Goal: Task Accomplishment & Management: Manage account settings

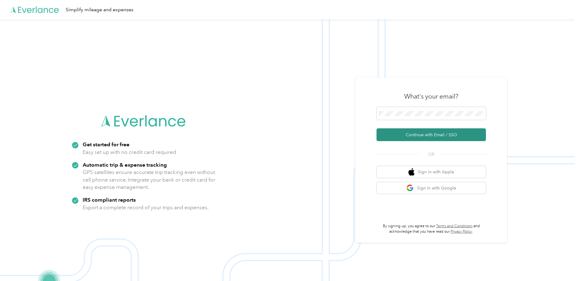
click at [422, 135] on button "Continue with Email / SSO" at bounding box center [430, 134] width 109 height 13
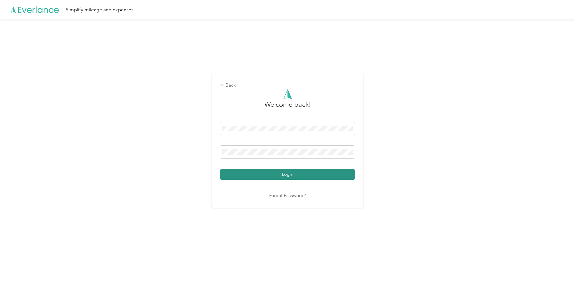
click at [280, 177] on button "Login" at bounding box center [287, 174] width 135 height 11
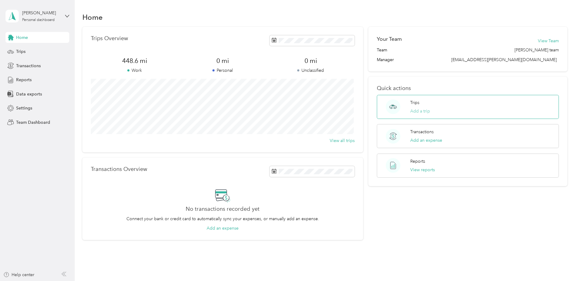
click at [420, 111] on button "Add a trip" at bounding box center [420, 111] width 20 height 6
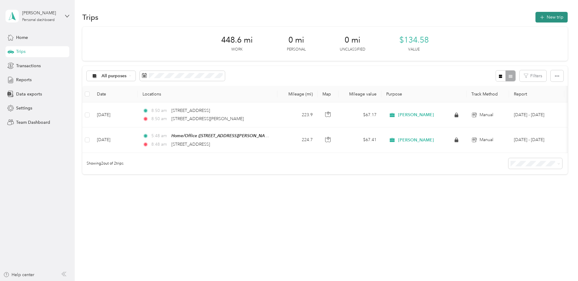
click at [550, 17] on button "New trip" at bounding box center [551, 17] width 32 height 11
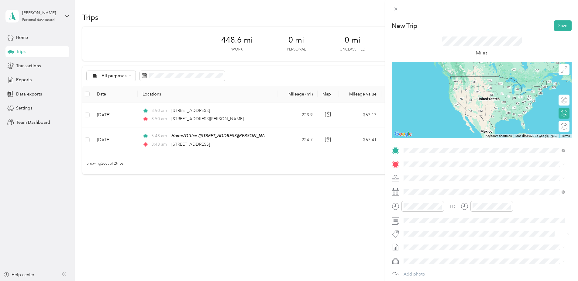
click at [429, 174] on strong "Home/Office" at bounding box center [428, 174] width 26 height 5
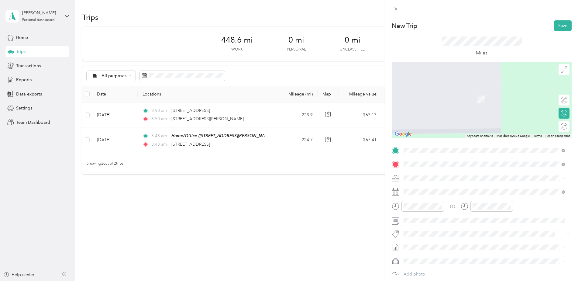
click at [433, 184] on span "[STREET_ADDRESS][PERSON_NAME][US_STATE]" at bounding box center [462, 185] width 94 height 5
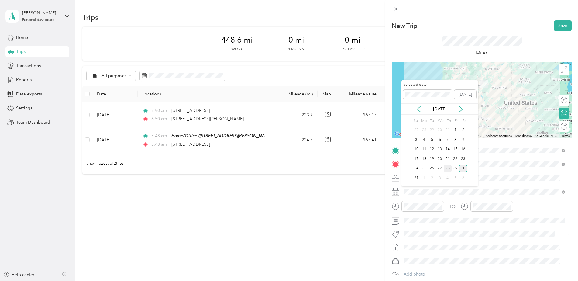
click at [447, 169] on div "28" at bounding box center [447, 169] width 8 height 8
click at [441, 168] on div "27" at bounding box center [439, 169] width 8 height 8
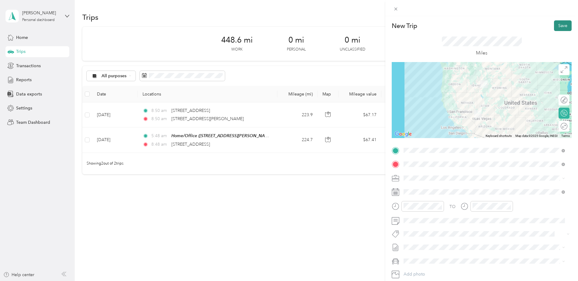
click at [558, 27] on button "Save" at bounding box center [563, 25] width 18 height 11
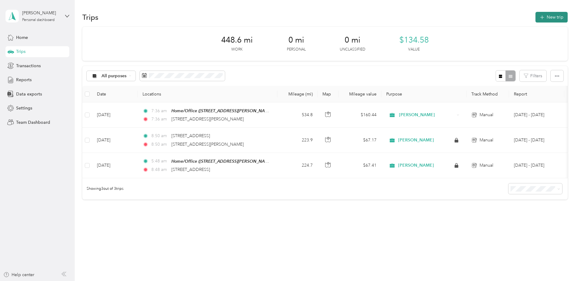
click at [549, 16] on button "New trip" at bounding box center [551, 17] width 32 height 11
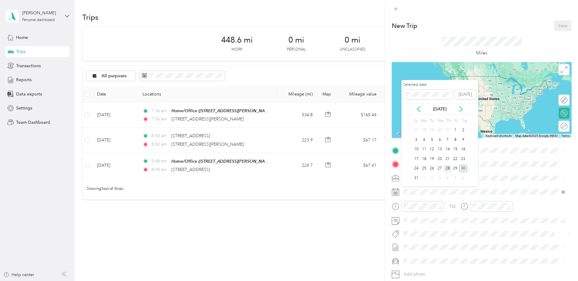
click at [447, 168] on div "28" at bounding box center [447, 169] width 8 height 8
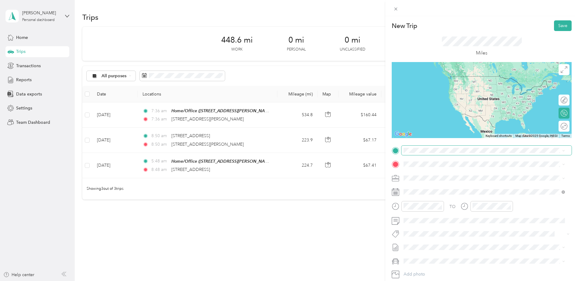
click at [425, 146] on span at bounding box center [486, 150] width 170 height 10
click at [441, 175] on span "[STREET_ADDRESS][PERSON_NAME][US_STATE]" at bounding box center [462, 171] width 94 height 5
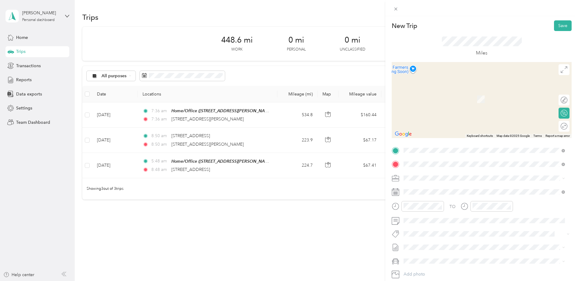
click at [450, 189] on div "Home/Office [STREET_ADDRESS][US_STATE]" at bounding box center [445, 191] width 61 height 13
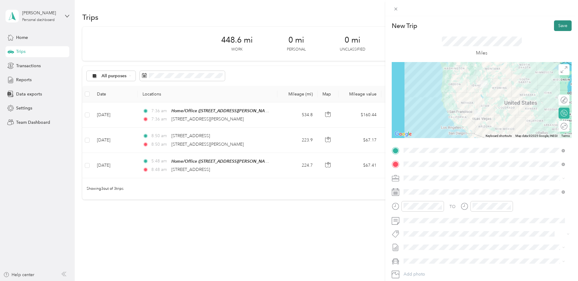
click at [559, 25] on button "Save" at bounding box center [563, 25] width 18 height 11
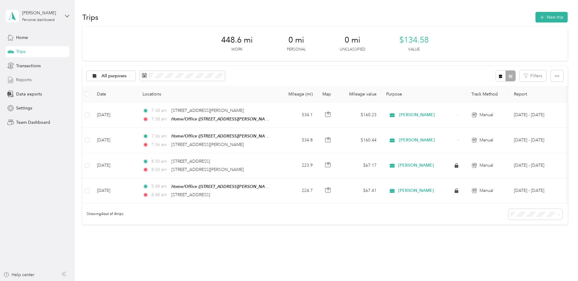
click at [24, 77] on span "Reports" at bounding box center [23, 80] width 15 height 6
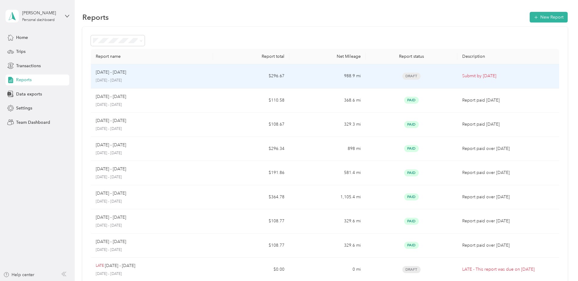
click at [481, 74] on p "Submit by [DATE]" at bounding box center [508, 76] width 92 height 7
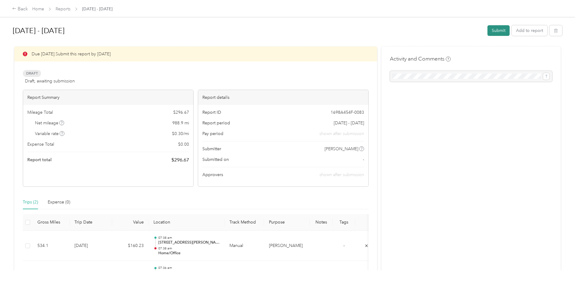
click at [496, 30] on button "Submit" at bounding box center [498, 30] width 22 height 11
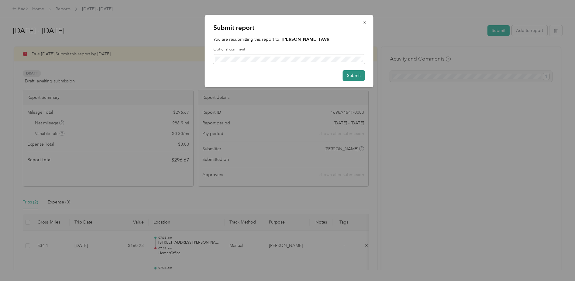
click at [355, 74] on button "Submit" at bounding box center [353, 75] width 22 height 11
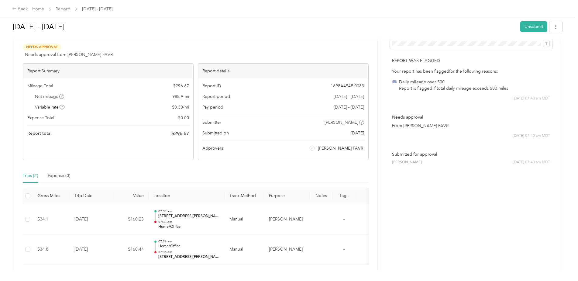
scroll to position [61, 0]
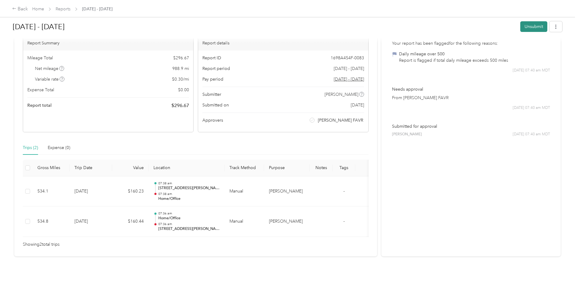
click at [530, 25] on button "Unsubmit" at bounding box center [533, 26] width 27 height 11
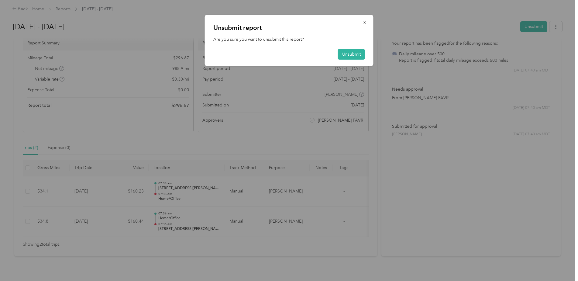
click at [498, 83] on div at bounding box center [289, 140] width 578 height 281
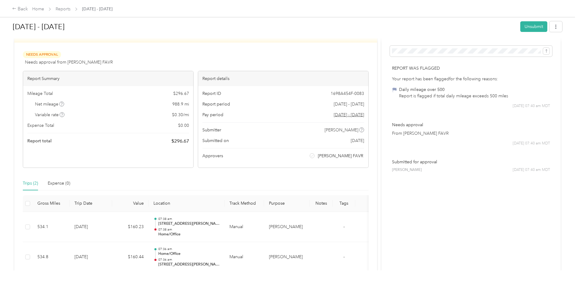
scroll to position [0, 0]
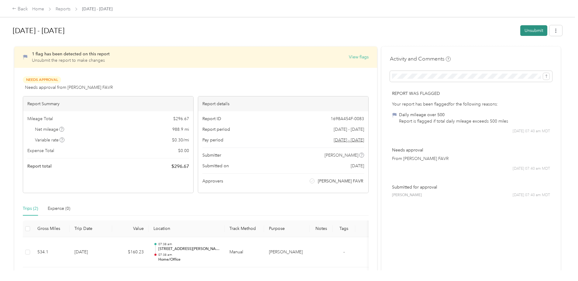
click at [534, 31] on button "Unsubmit" at bounding box center [533, 30] width 27 height 11
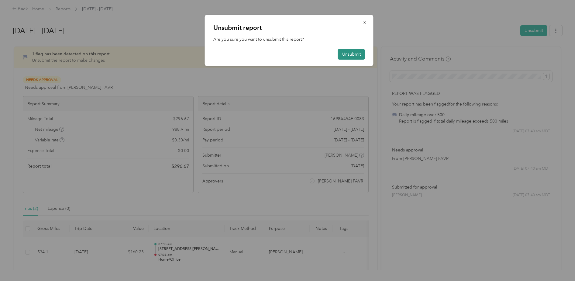
click at [345, 53] on button "Unsubmit" at bounding box center [351, 54] width 27 height 11
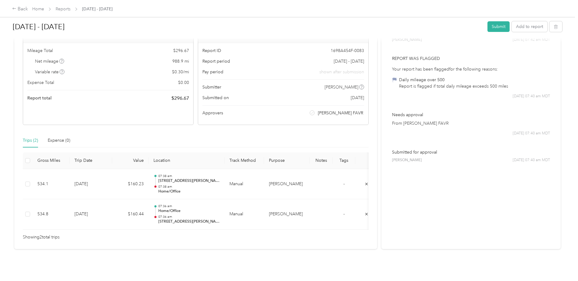
scroll to position [71, 0]
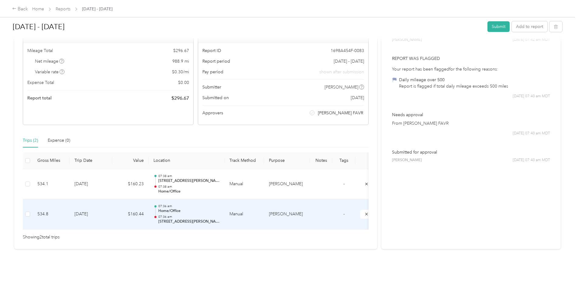
click at [85, 203] on td "[DATE]" at bounding box center [91, 214] width 43 height 30
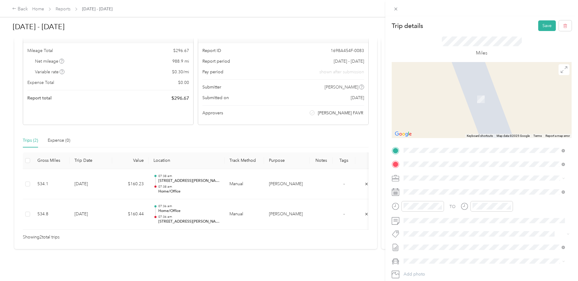
click at [475, 181] on span "[STREET_ADDRESS][US_STATE]" at bounding box center [445, 183] width 61 height 5
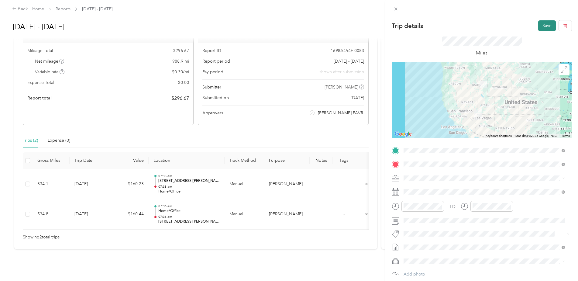
click at [543, 26] on button "Save" at bounding box center [547, 25] width 18 height 11
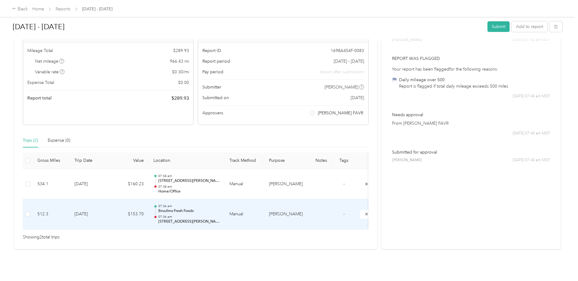
click at [319, 205] on td at bounding box center [320, 214] width 23 height 30
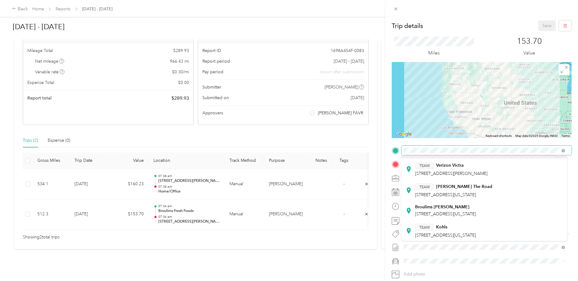
scroll to position [0, 0]
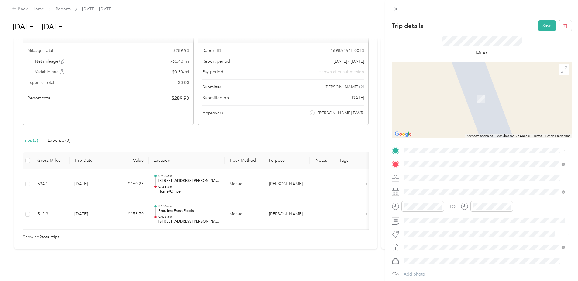
click at [469, 180] on div "TEAM Broulims Fresh Foods [STREET_ADDRESS][PERSON_NAME]" at bounding box center [451, 176] width 72 height 15
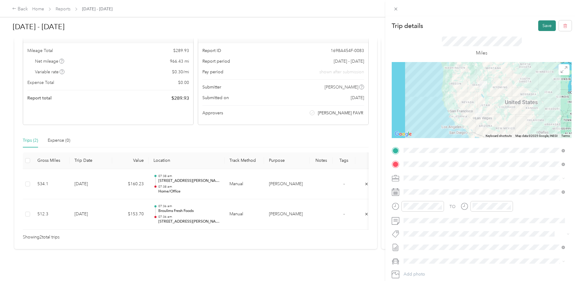
click at [543, 26] on button "Save" at bounding box center [547, 25] width 18 height 11
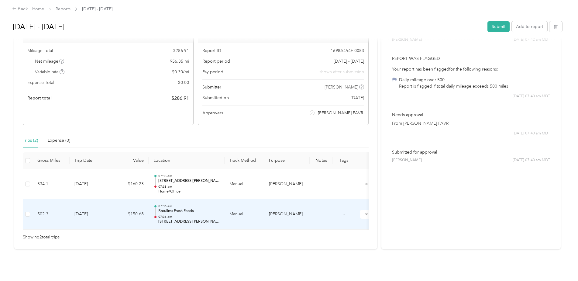
click at [200, 214] on p "07:36 am" at bounding box center [188, 216] width 61 height 4
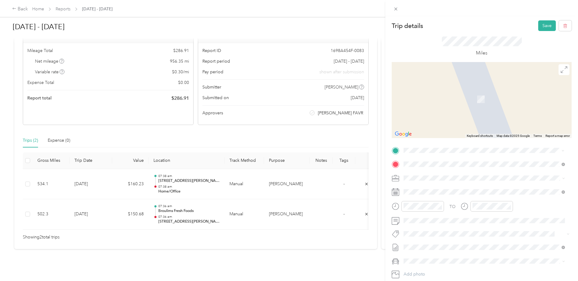
click at [463, 179] on span "[STREET_ADDRESS][US_STATE]" at bounding box center [445, 181] width 61 height 5
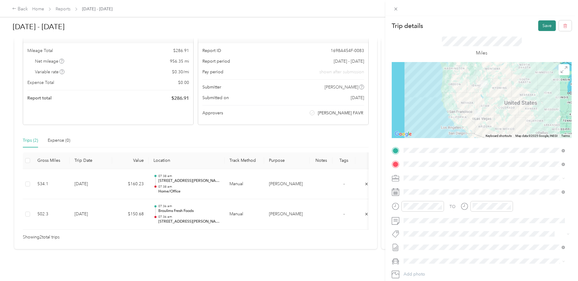
click at [540, 26] on button "Save" at bounding box center [547, 25] width 18 height 11
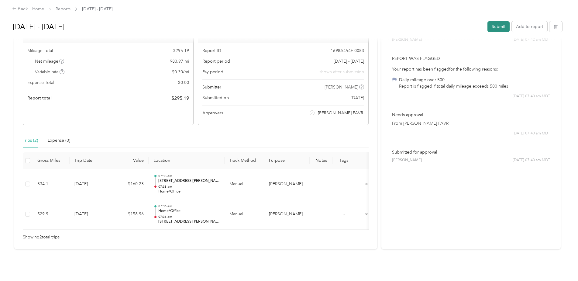
click at [498, 27] on button "Submit" at bounding box center [498, 26] width 22 height 11
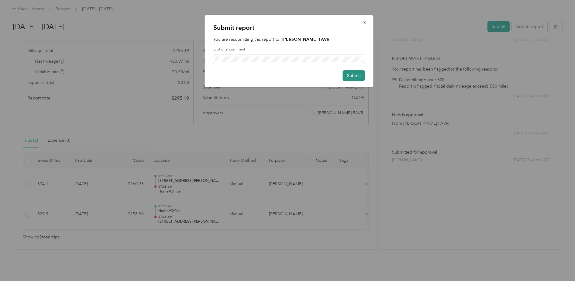
click at [353, 75] on button "Submit" at bounding box center [353, 75] width 22 height 11
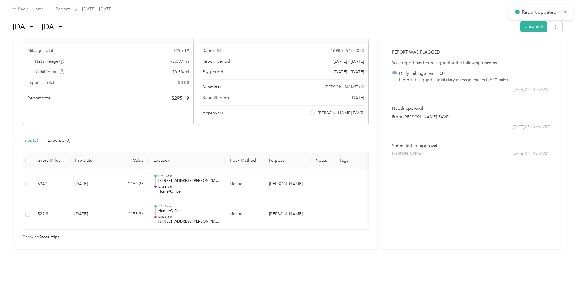
scroll to position [77, 0]
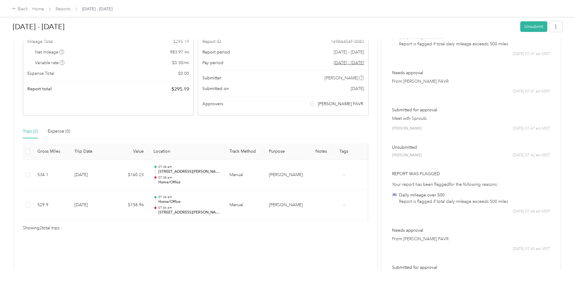
click at [433, 8] on div "Back Home Reports [DATE] - [DATE]" at bounding box center [289, 8] width 578 height 17
click at [478, 30] on h1 "[DATE] - [DATE]" at bounding box center [264, 26] width 503 height 15
click at [432, 8] on div "Back Home Reports [DATE] - [DATE]" at bounding box center [289, 8] width 578 height 17
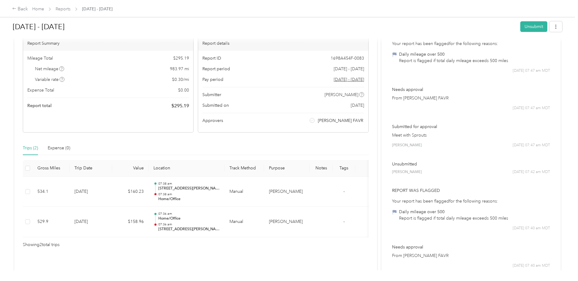
scroll to position [61, 0]
click at [535, 27] on button "Unsubmit" at bounding box center [533, 26] width 27 height 11
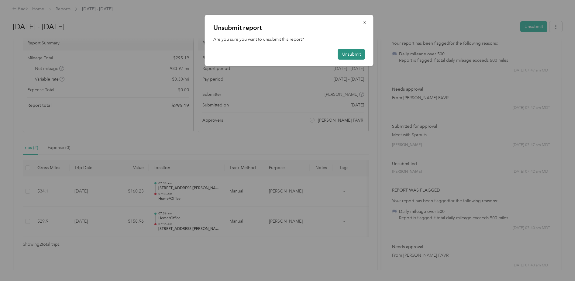
click at [356, 53] on button "Unsubmit" at bounding box center [351, 54] width 27 height 11
click at [365, 23] on icon "button" at bounding box center [364, 22] width 2 height 2
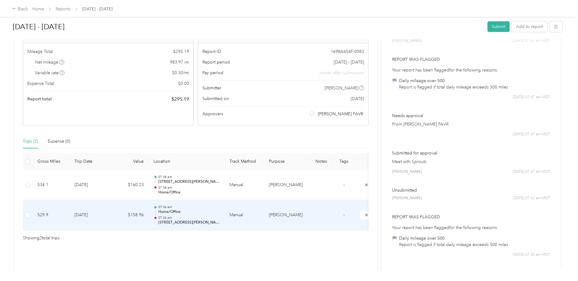
click at [164, 218] on p "07:36 am" at bounding box center [188, 217] width 61 height 4
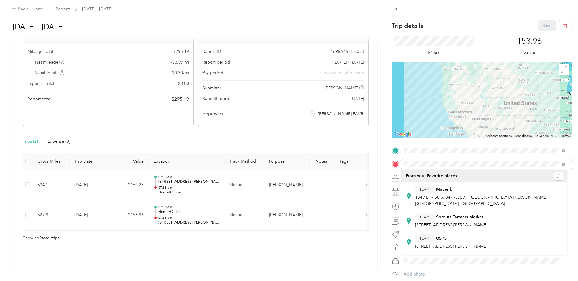
click at [397, 164] on div at bounding box center [481, 164] width 180 height 10
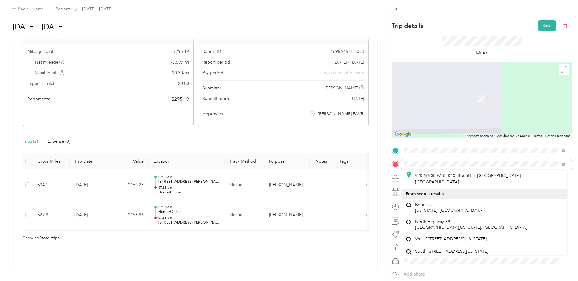
scroll to position [45, 0]
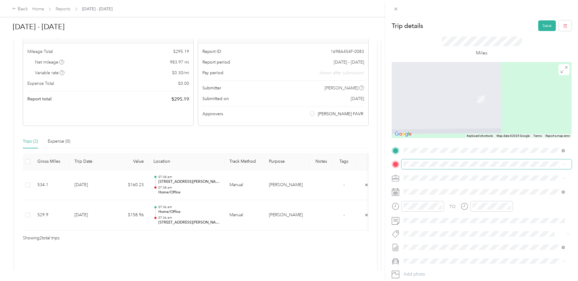
click at [535, 160] on span at bounding box center [486, 164] width 170 height 10
click at [439, 189] on div "[STREET_ADDRESS][US_STATE]" at bounding box center [483, 184] width 157 height 8
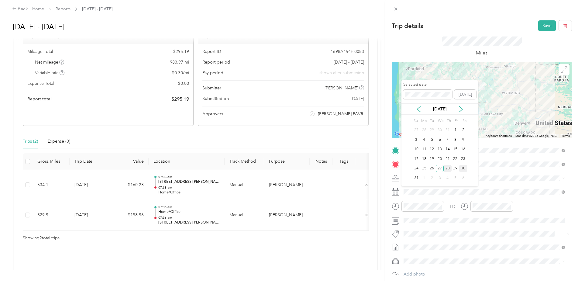
click at [447, 169] on div "28" at bounding box center [447, 169] width 8 height 8
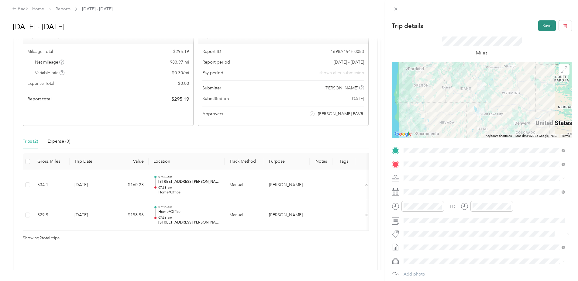
click at [541, 26] on button "Save" at bounding box center [547, 25] width 18 height 11
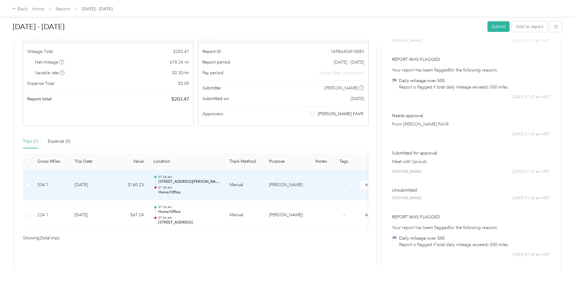
click at [176, 180] on p "[STREET_ADDRESS][PERSON_NAME]" at bounding box center [188, 181] width 61 height 5
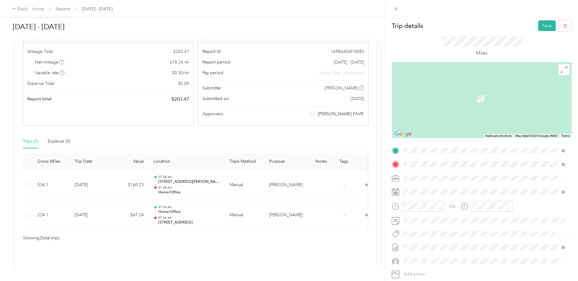
click at [441, 175] on span "[STREET_ADDRESS][US_STATE]" at bounding box center [445, 171] width 61 height 5
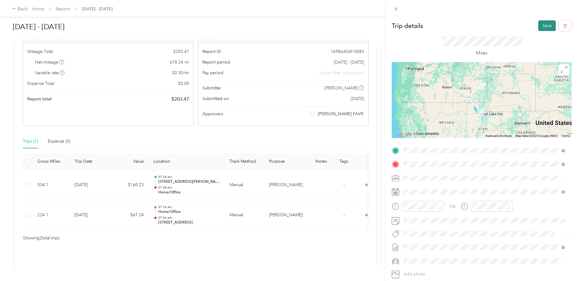
click at [542, 25] on button "Save" at bounding box center [547, 25] width 18 height 11
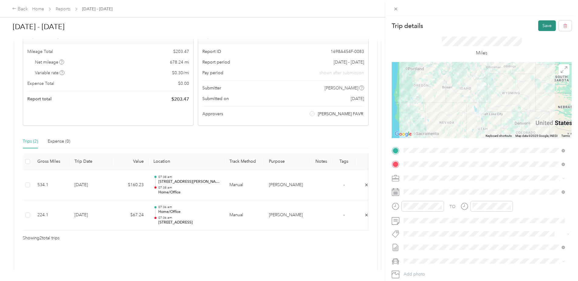
click at [542, 23] on button "Save" at bounding box center [547, 25] width 18 height 11
click at [541, 25] on button "Save" at bounding box center [547, 25] width 18 height 11
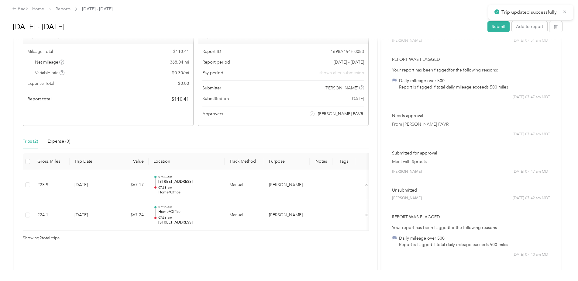
click at [528, 62] on p "Report was flagged" at bounding box center [471, 59] width 158 height 6
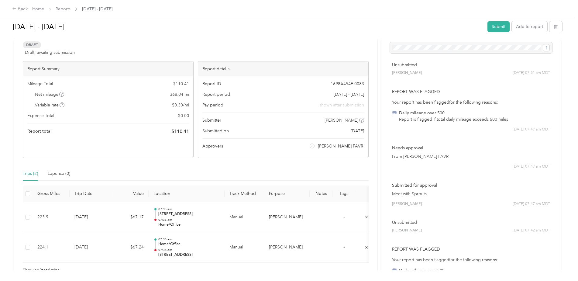
scroll to position [0, 0]
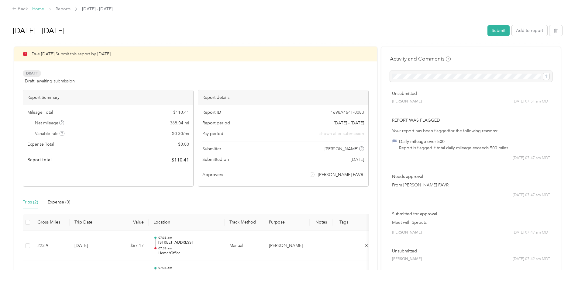
click at [37, 9] on link "Home" at bounding box center [38, 8] width 12 height 5
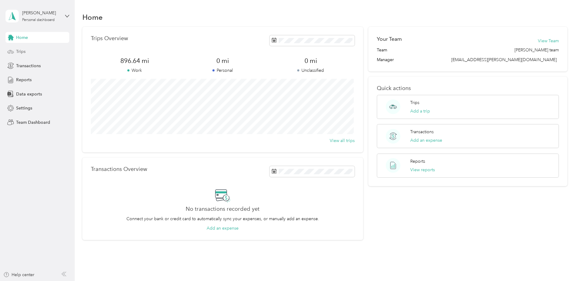
click at [19, 50] on span "Trips" at bounding box center [20, 51] width 9 height 6
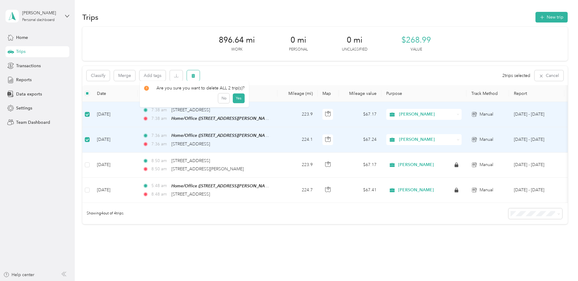
click at [193, 75] on icon "button" at bounding box center [193, 76] width 4 height 4
click at [237, 100] on button "Yes" at bounding box center [238, 101] width 12 height 10
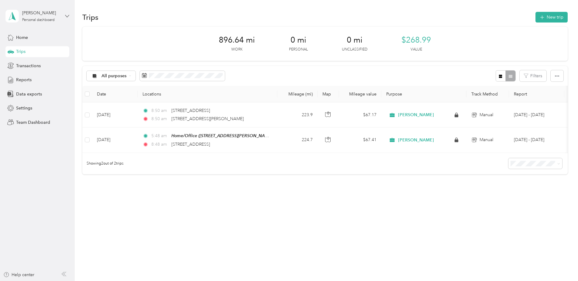
click at [67, 15] on icon at bounding box center [67, 16] width 4 height 4
click at [31, 78] on div "Log out" at bounding box center [87, 77] width 154 height 11
